Goal: Task Accomplishment & Management: Manage account settings

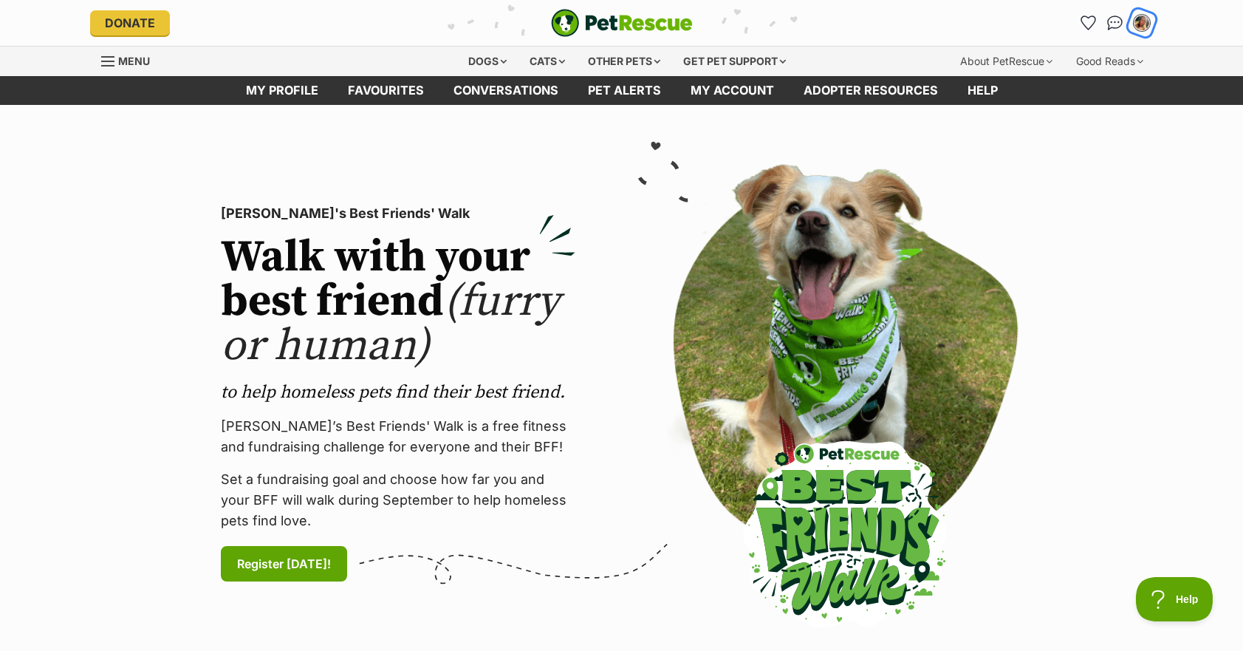
click at [1139, 18] on img "My account" at bounding box center [1142, 22] width 19 height 19
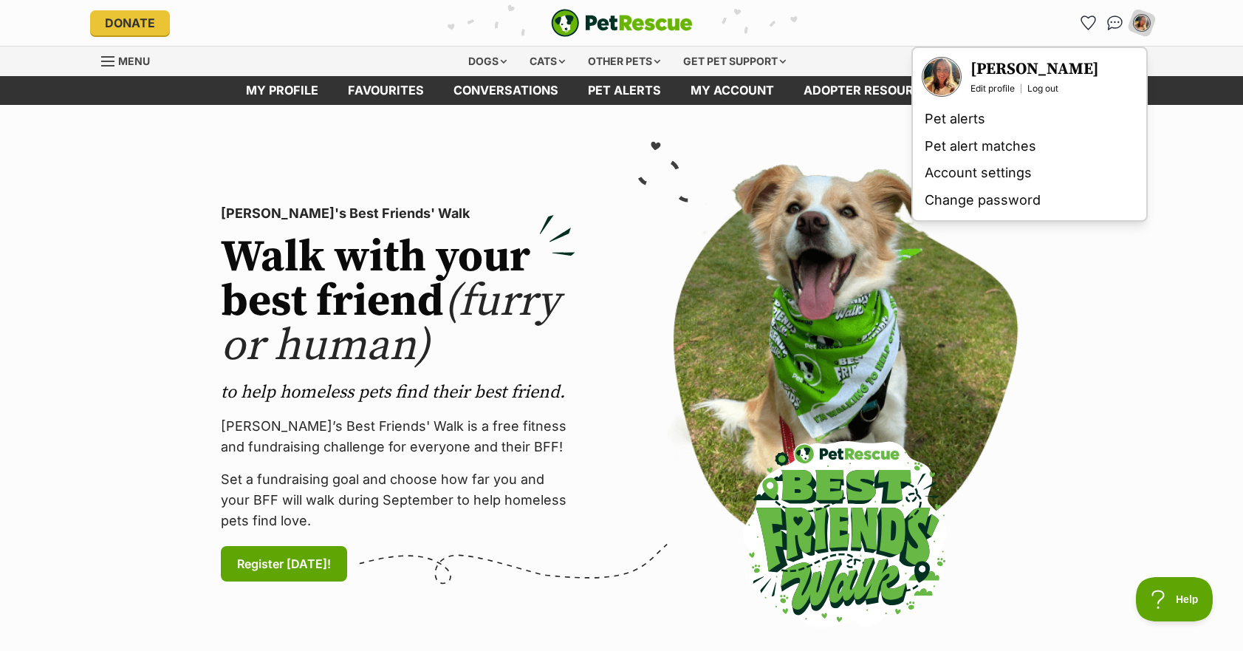
click at [1043, 69] on h3 "[PERSON_NAME]" at bounding box center [1035, 69] width 129 height 21
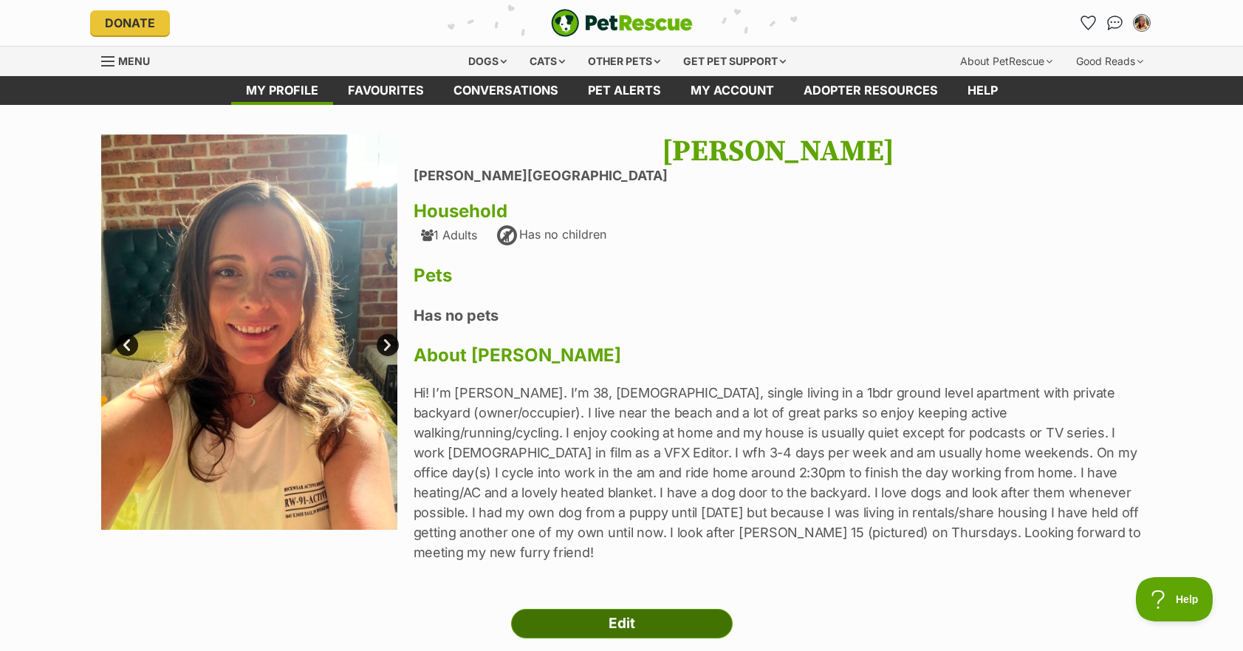
click at [694, 609] on link "Edit" at bounding box center [622, 624] width 222 height 30
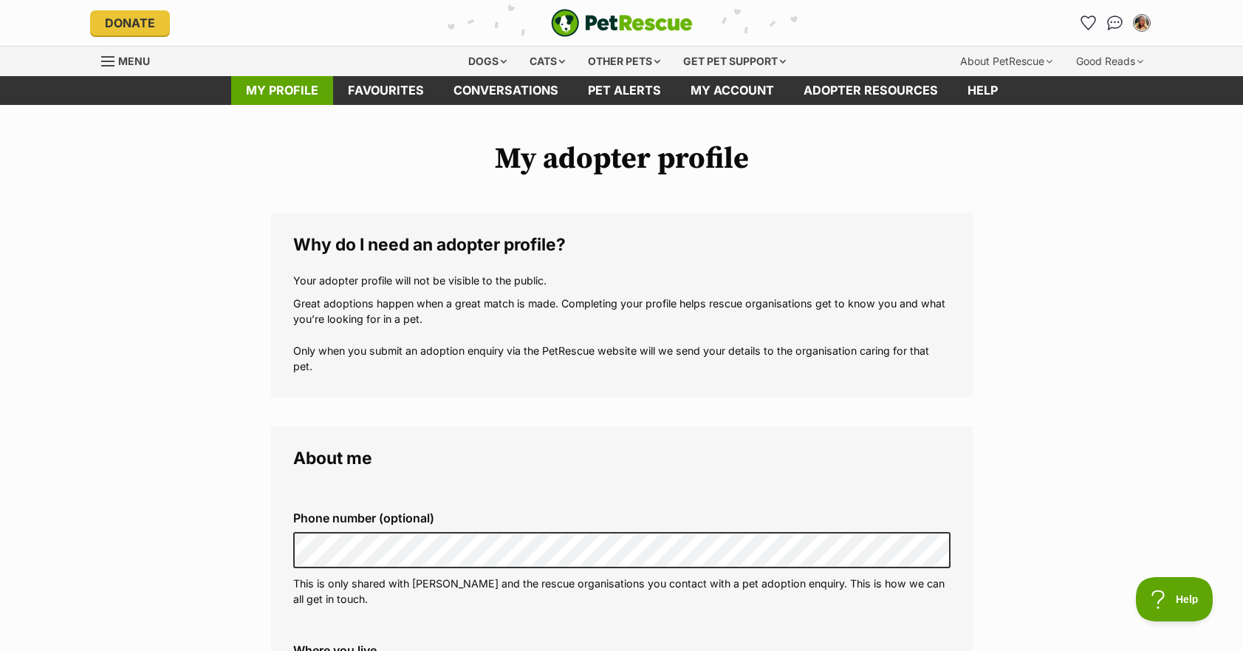
click at [267, 93] on link "My profile" at bounding box center [282, 90] width 102 height 29
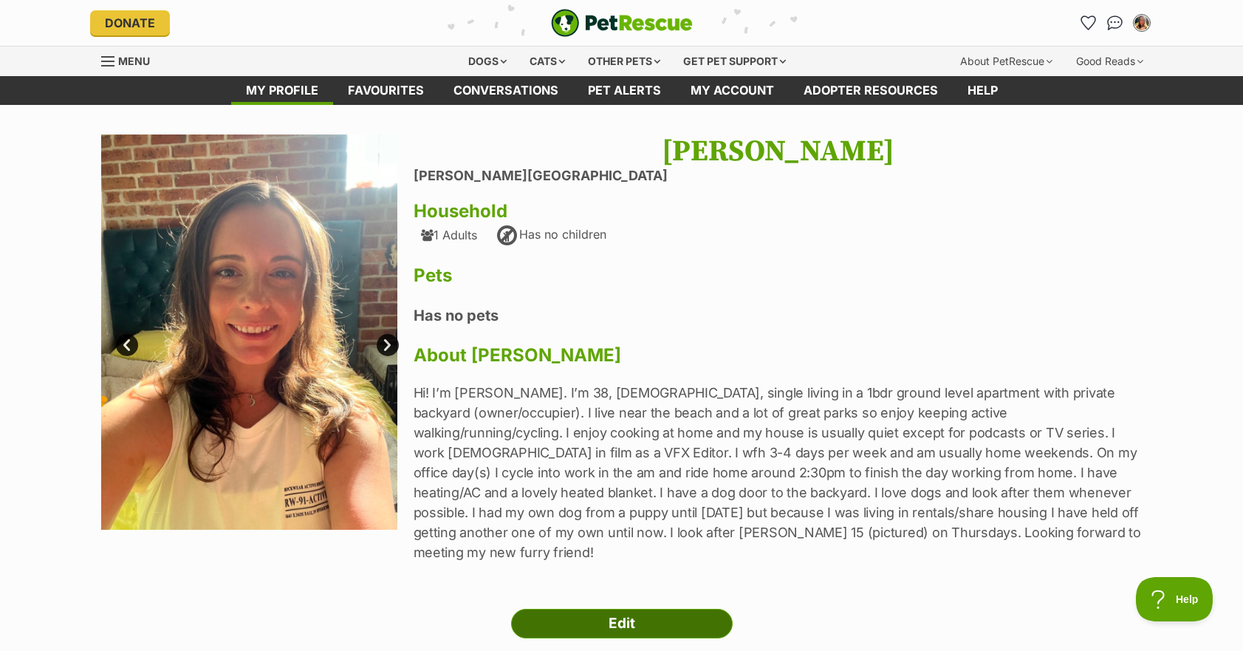
click at [615, 610] on link "Edit" at bounding box center [622, 624] width 222 height 30
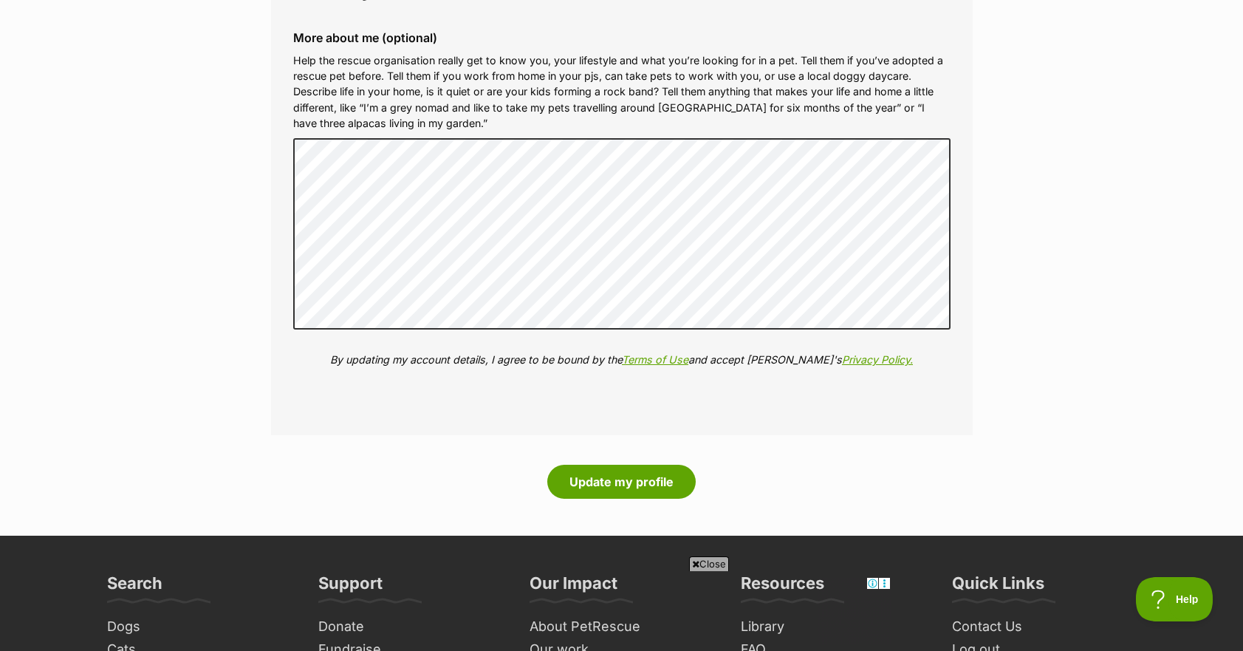
scroll to position [2072, 0]
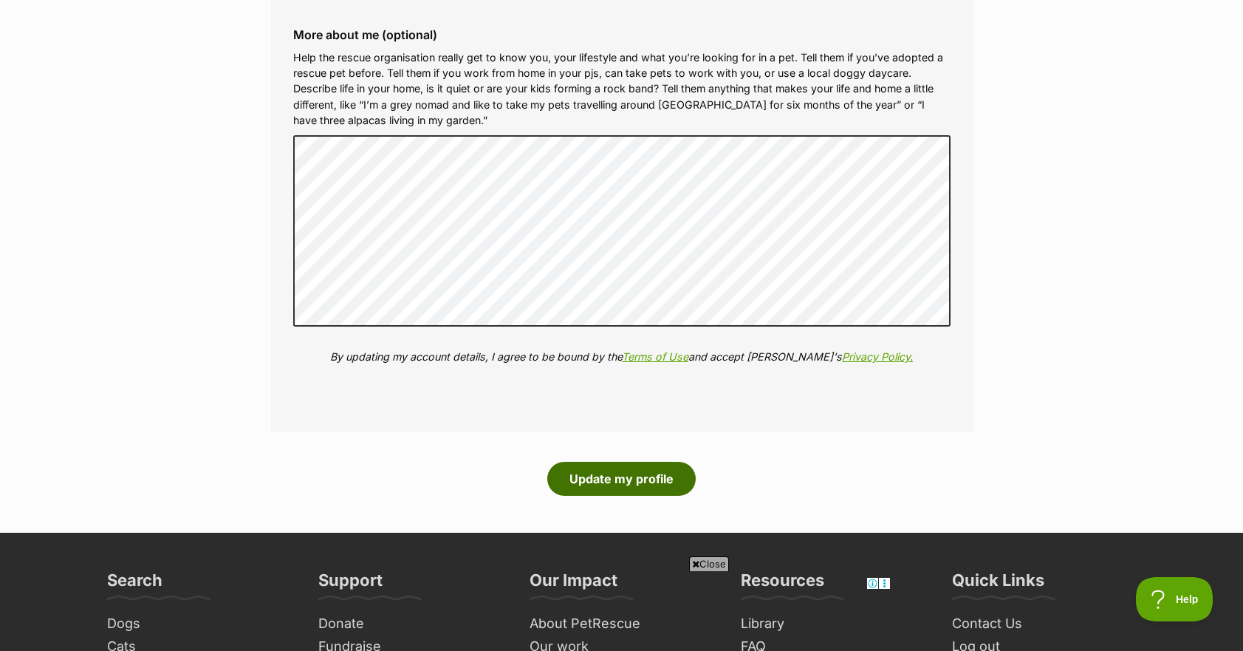
click at [629, 474] on button "Update my profile" at bounding box center [621, 479] width 149 height 34
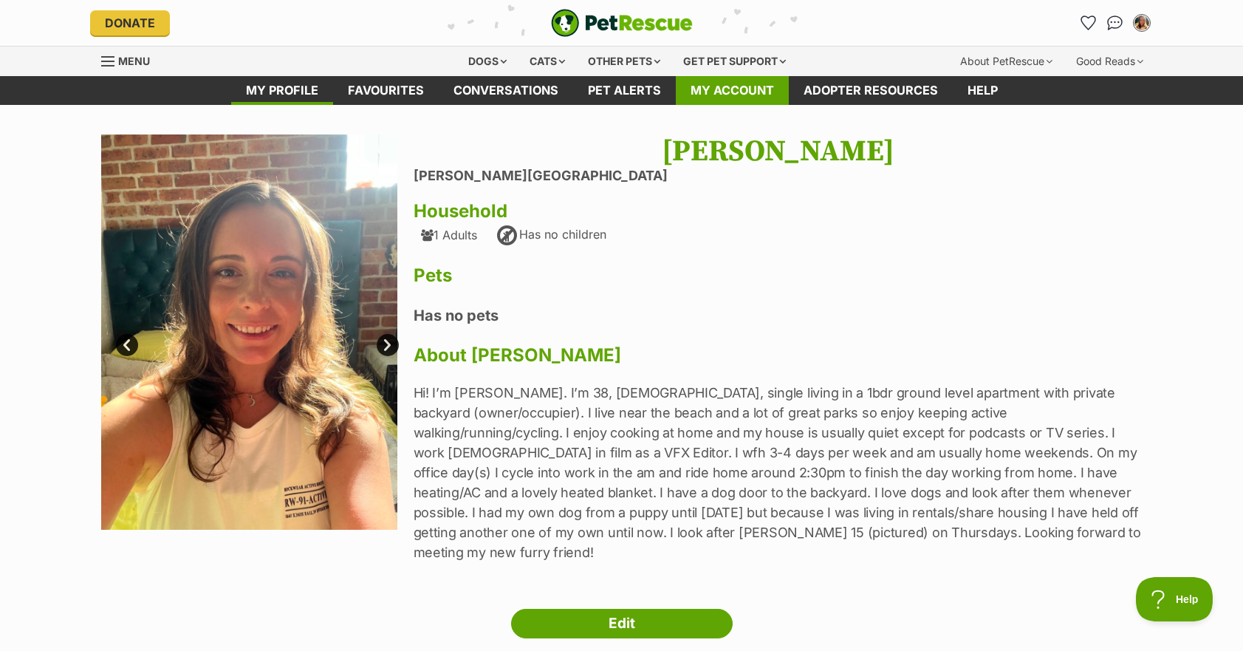
click at [759, 89] on link "My account" at bounding box center [732, 90] width 113 height 29
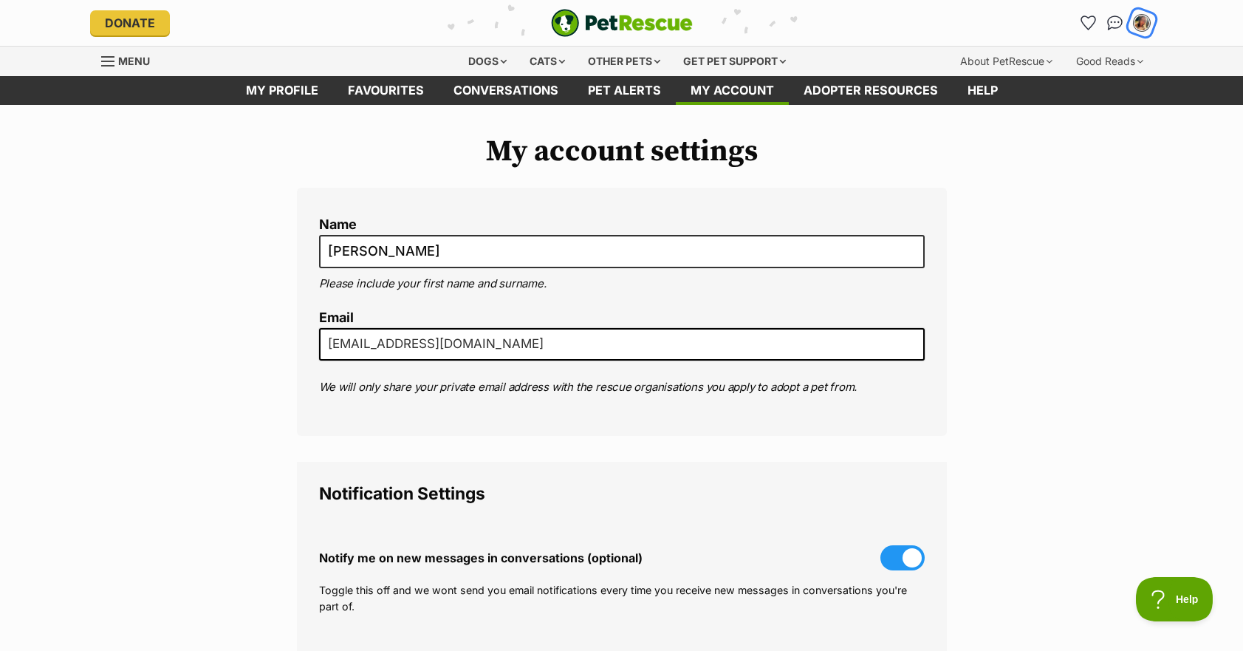
click at [1146, 21] on img "My account" at bounding box center [1142, 22] width 19 height 19
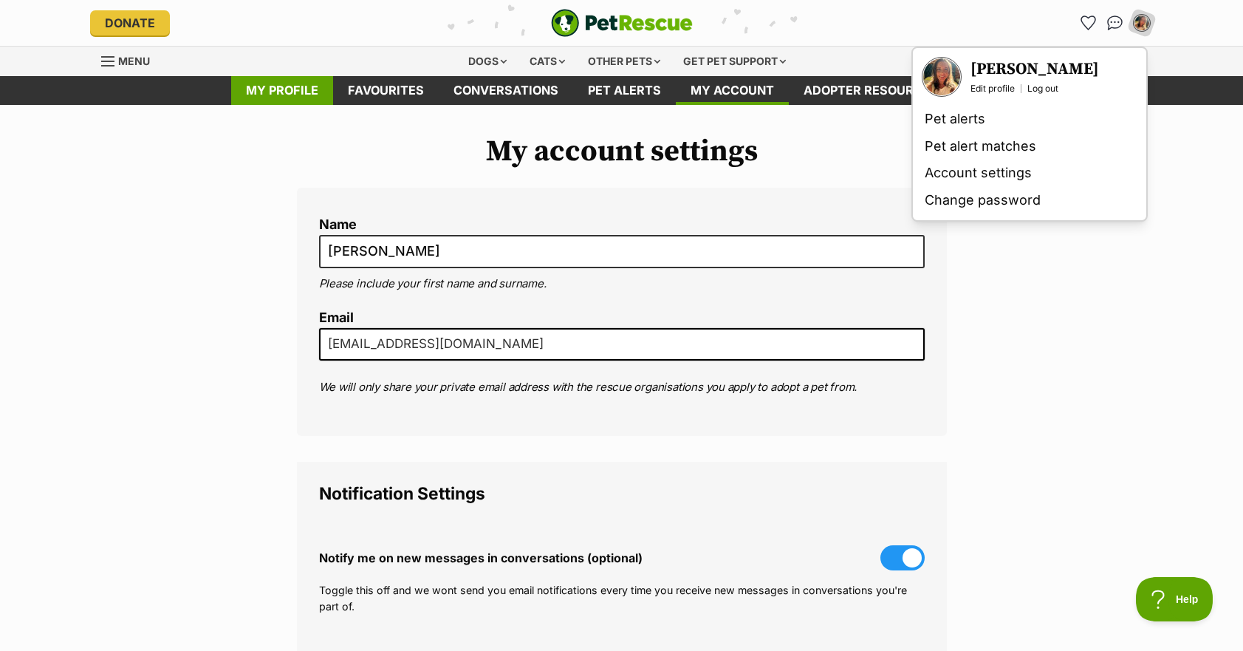
click at [303, 95] on link "My profile" at bounding box center [282, 90] width 102 height 29
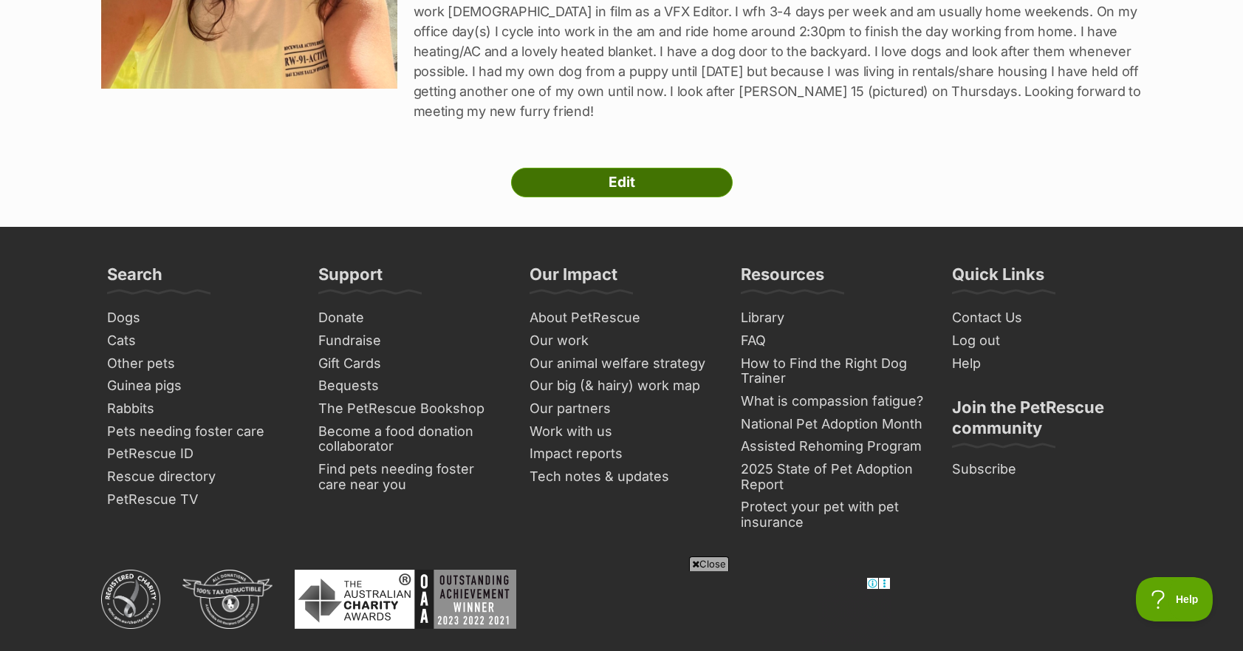
click at [639, 168] on link "Edit" at bounding box center [622, 183] width 222 height 30
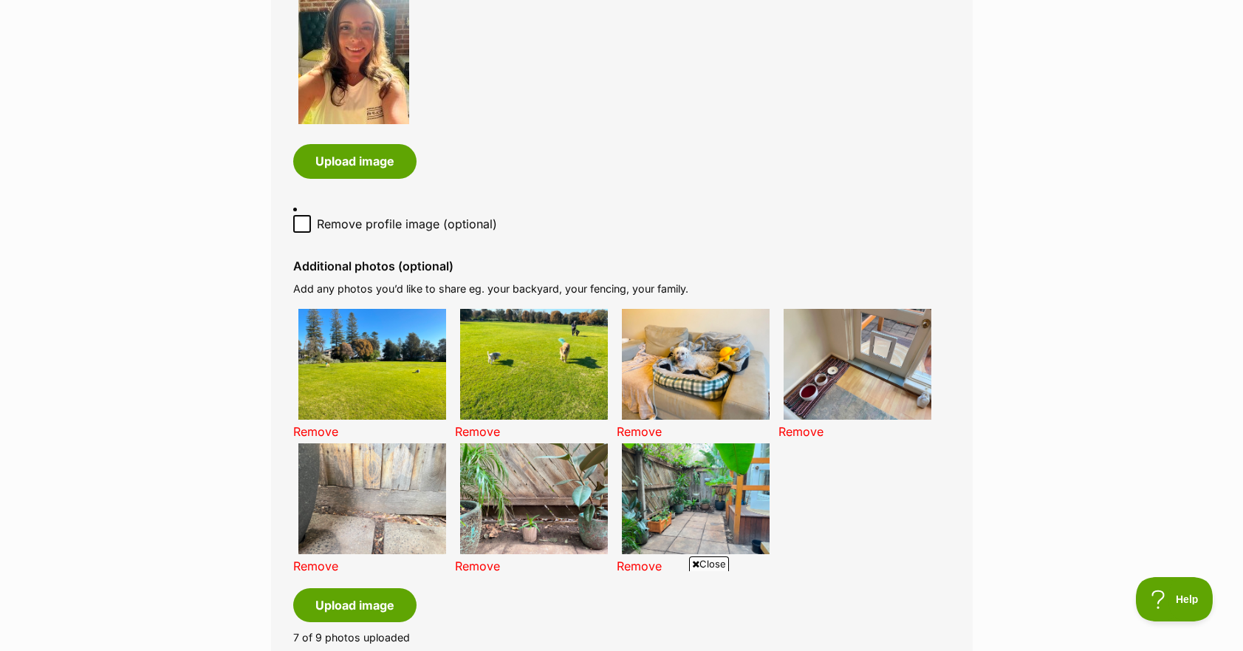
scroll to position [967, 0]
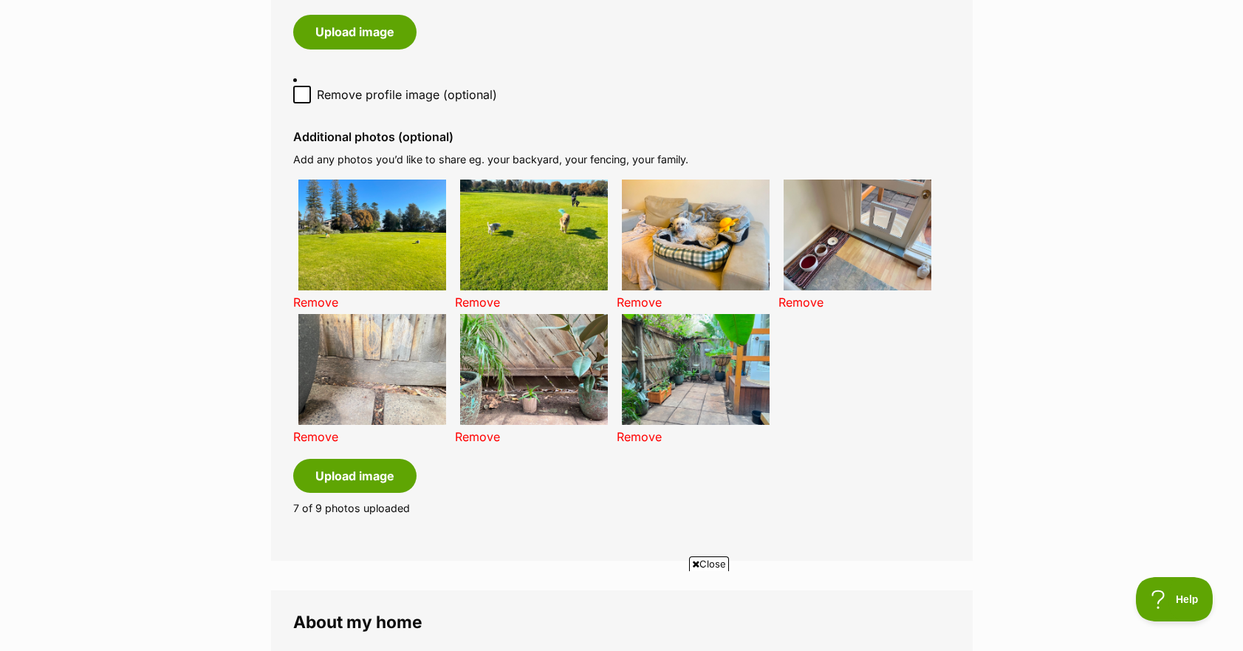
click at [542, 245] on img at bounding box center [534, 235] width 148 height 111
click at [414, 262] on img at bounding box center [372, 235] width 148 height 111
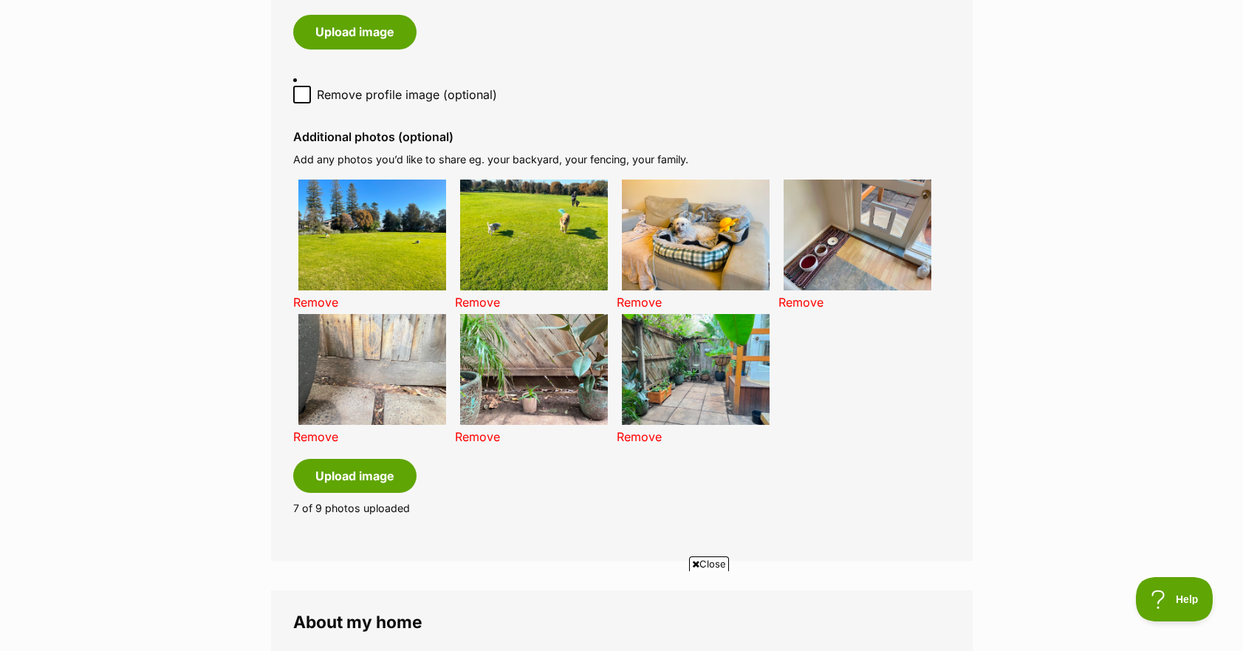
click at [250, 293] on main "My adopter profile Why do I need an adopter profile? Your adopter profile will …" at bounding box center [621, 387] width 1243 height 2499
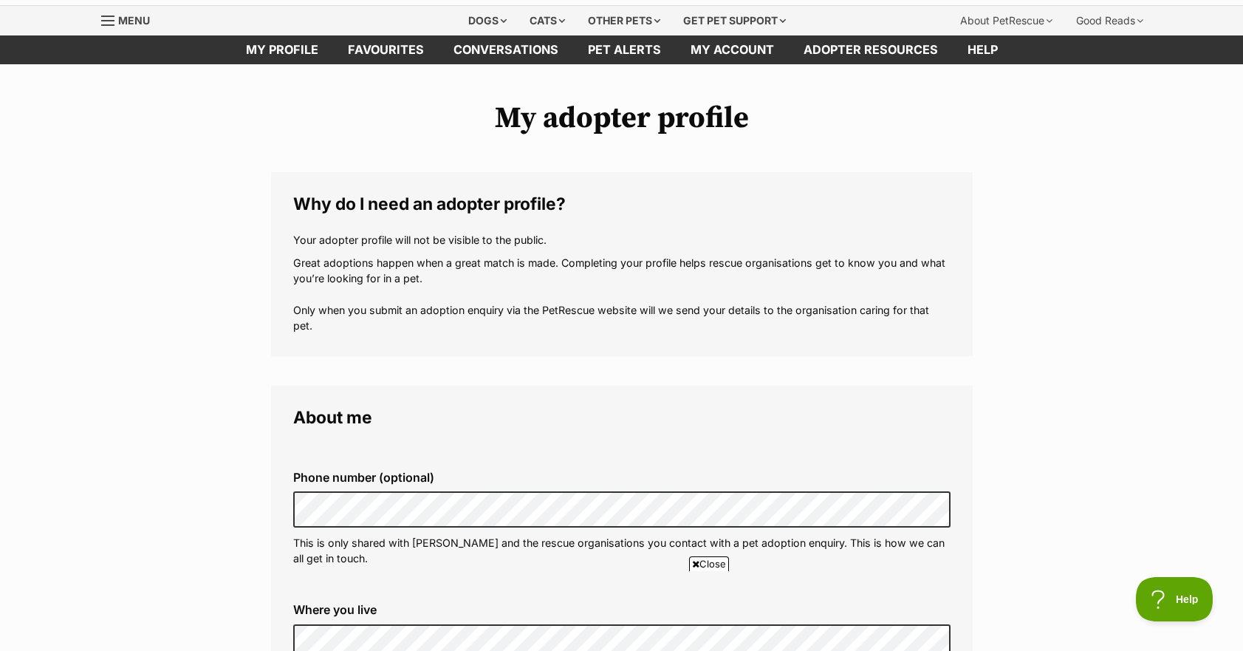
scroll to position [0, 0]
